Goal: Task Accomplishment & Management: Use online tool/utility

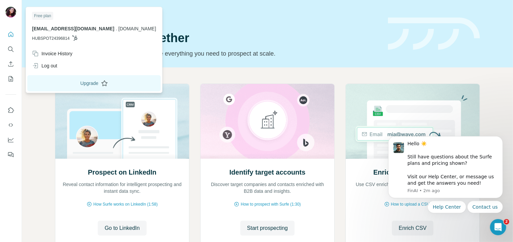
click at [89, 82] on button "Upgrade" at bounding box center [94, 83] width 134 height 16
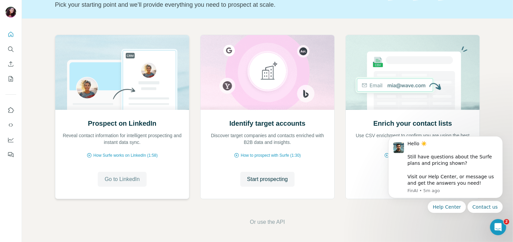
click at [123, 178] on span "Go to LinkedIn" at bounding box center [122, 179] width 35 height 8
